Goal: Find specific page/section: Find specific page/section

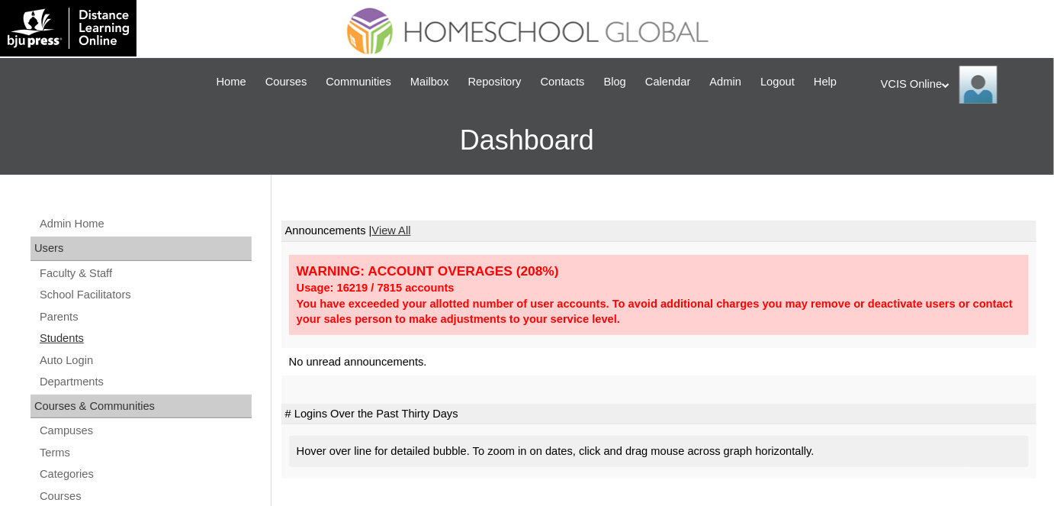
click at [56, 329] on link "Students" at bounding box center [145, 338] width 214 height 19
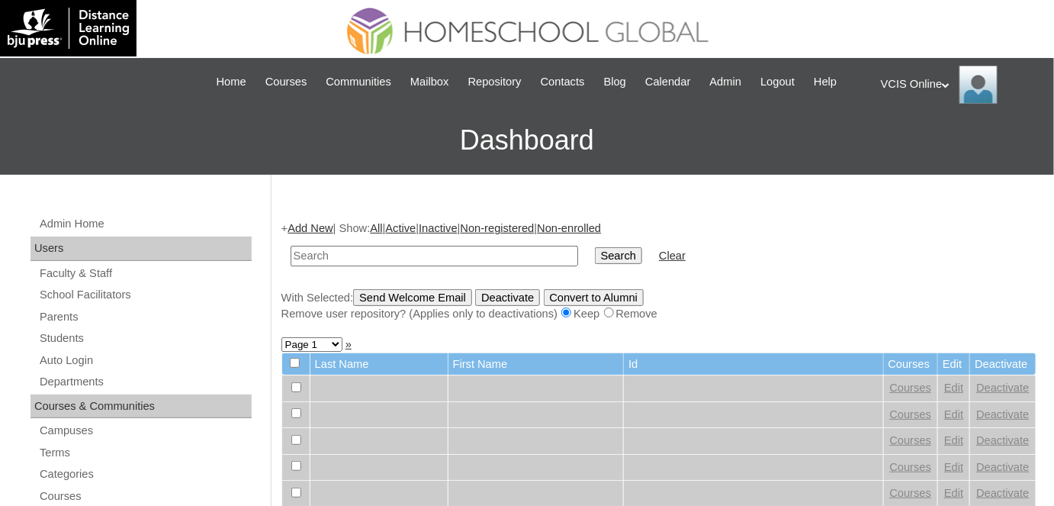
click at [407, 262] on input "text" at bounding box center [435, 256] width 288 height 21
type input "VCIS019-1A-SA2025"
click at [595, 247] on input "Search" at bounding box center [618, 255] width 47 height 17
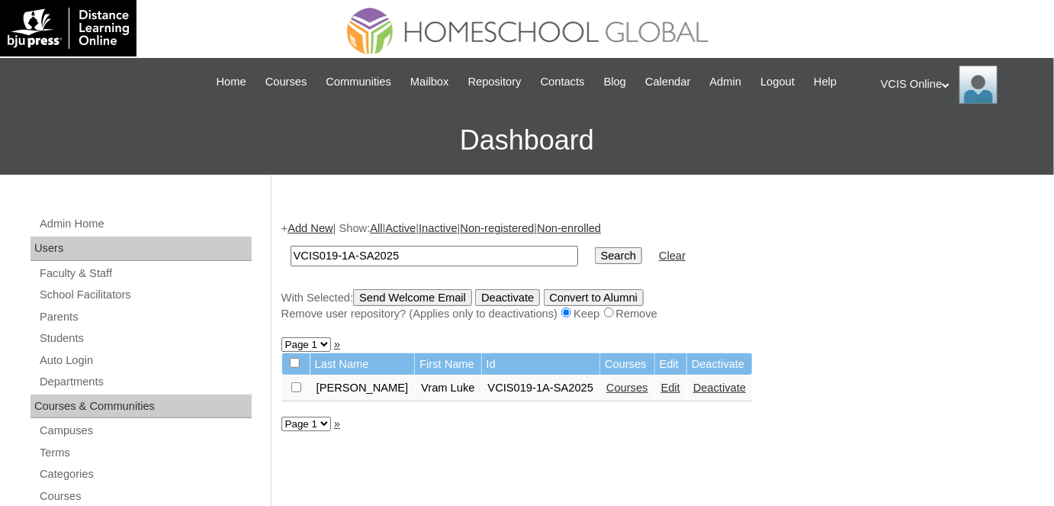
paste input "05"
type input "VCIS005-1A-SA2025"
click at [595, 247] on input "Search" at bounding box center [618, 255] width 47 height 17
click at [624, 387] on link "Courses" at bounding box center [625, 387] width 42 height 12
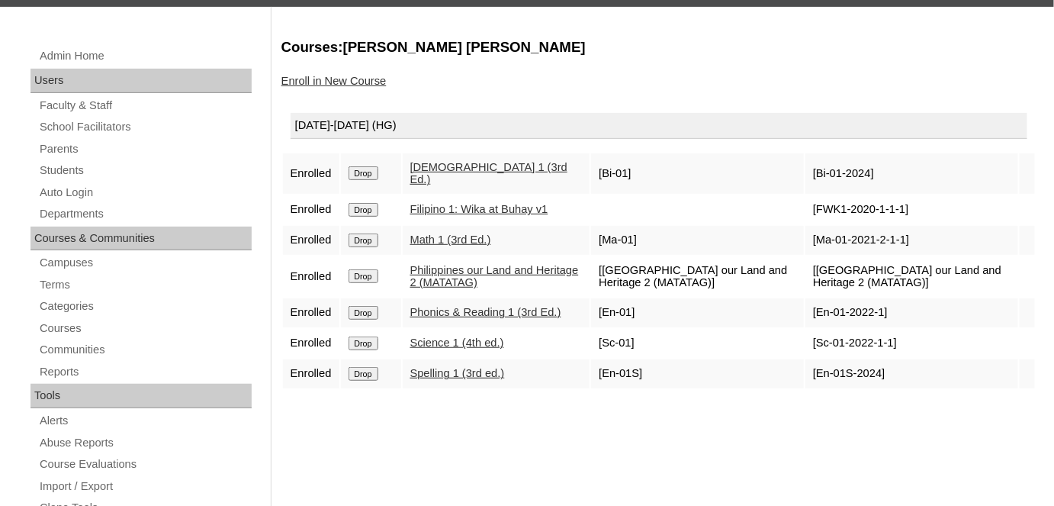
scroll to position [177, 0]
